Goal: Information Seeking & Learning: Learn about a topic

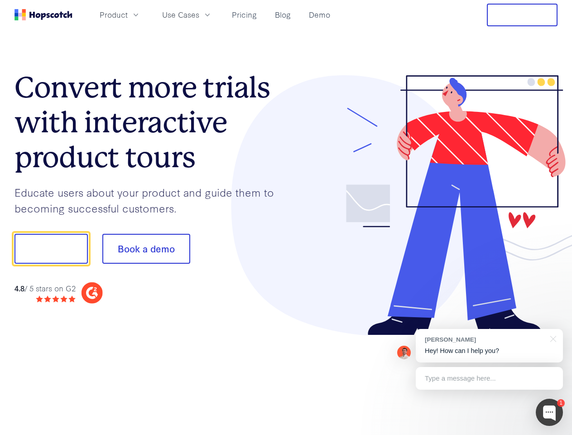
click at [286, 217] on div at bounding box center [422, 205] width 272 height 260
click at [128, 14] on span "Product" at bounding box center [114, 14] width 28 height 11
click at [199, 14] on span "Use Cases" at bounding box center [180, 14] width 37 height 11
click at [522, 15] on button "Free Trial" at bounding box center [522, 15] width 71 height 23
click at [51, 248] on button "Show me!" at bounding box center [50, 249] width 73 height 30
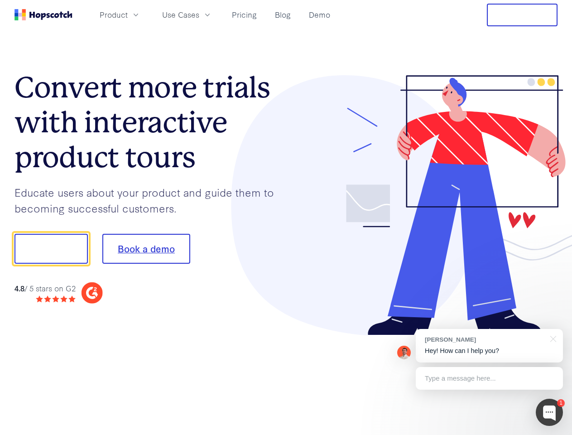
click at [146, 248] on button "Book a demo" at bounding box center [146, 249] width 88 height 30
click at [549, 412] on div at bounding box center [548, 411] width 27 height 27
click at [489, 345] on div "[PERSON_NAME] Hey! How can I help you?" at bounding box center [489, 345] width 147 height 33
click at [551, 338] on div at bounding box center [478, 247] width 170 height 302
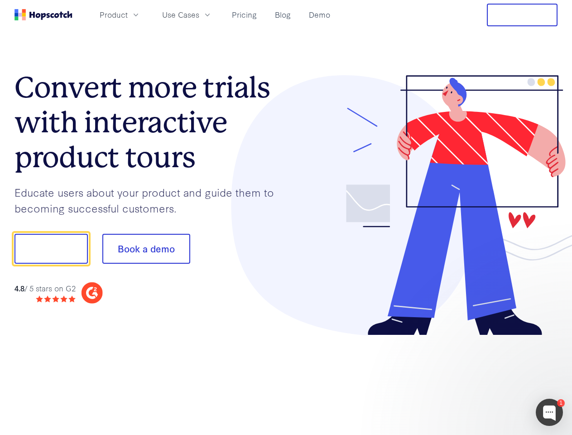
click at [489, 378] on div at bounding box center [478, 308] width 170 height 181
